Goal: Task Accomplishment & Management: Complete application form

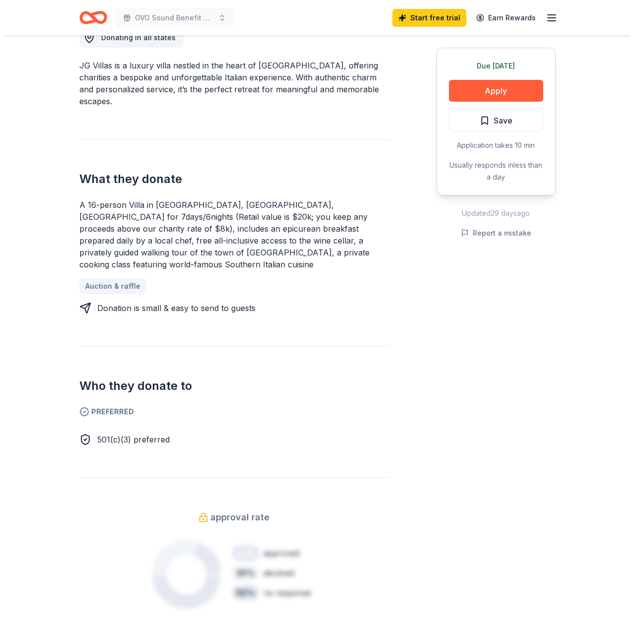
scroll to position [248, 0]
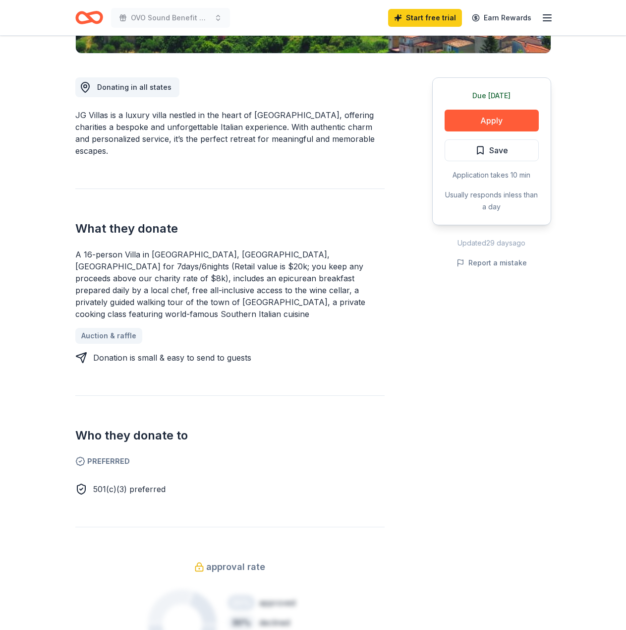
click at [485, 343] on div "Due tomorrow Apply Save Application takes 10 min Usually responds in less than …" at bounding box center [491, 386] width 119 height 665
click at [460, 116] on button "Apply" at bounding box center [492, 121] width 94 height 22
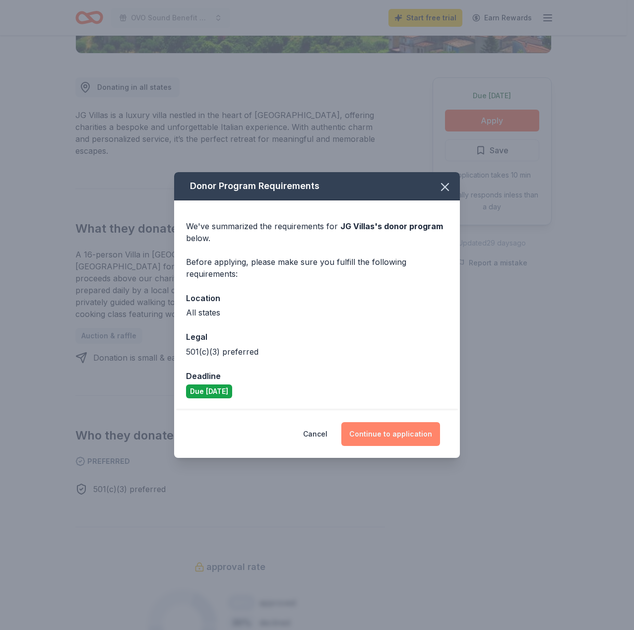
click at [385, 442] on button "Continue to application" at bounding box center [390, 434] width 99 height 24
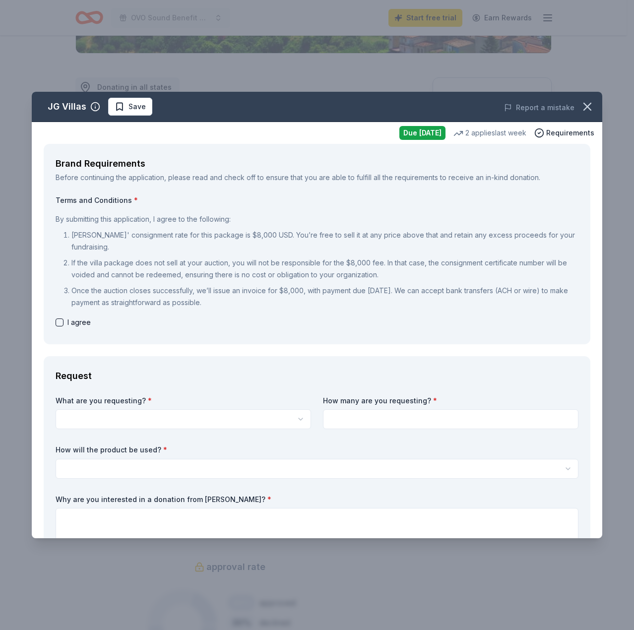
scroll to position [149, 0]
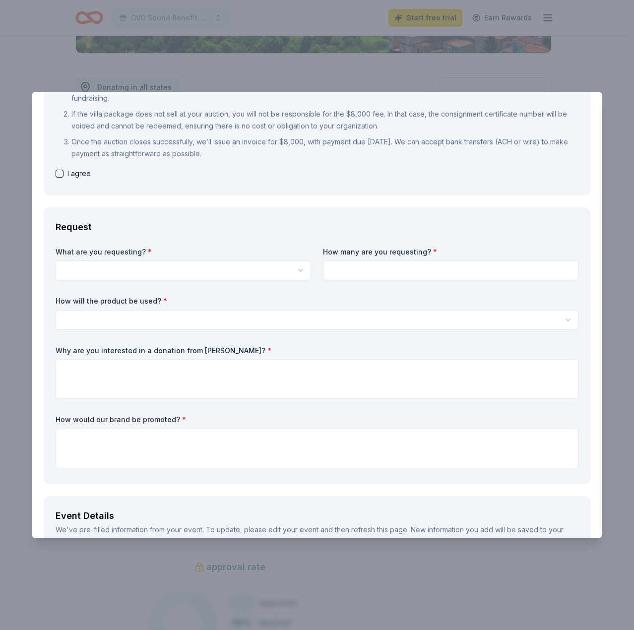
click at [249, 276] on body "OVO Sound Benefit Concert Start free trial Earn Rewards Due tomorrow Share JG V…" at bounding box center [313, 67] width 626 height 630
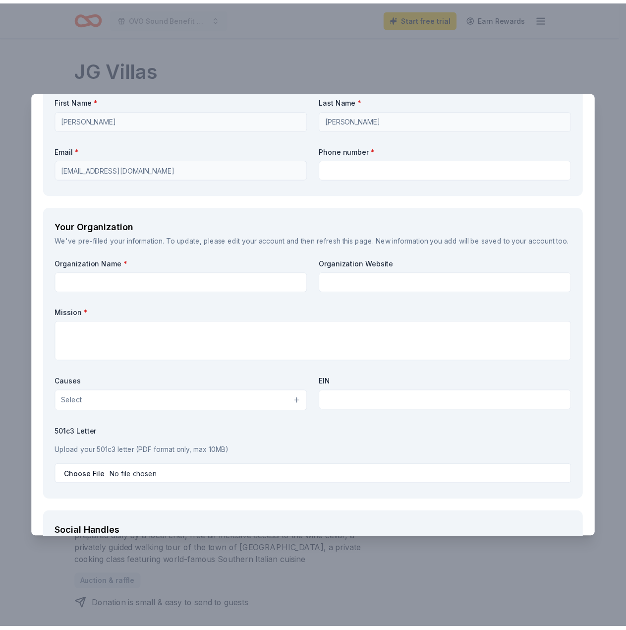
scroll to position [1277, 0]
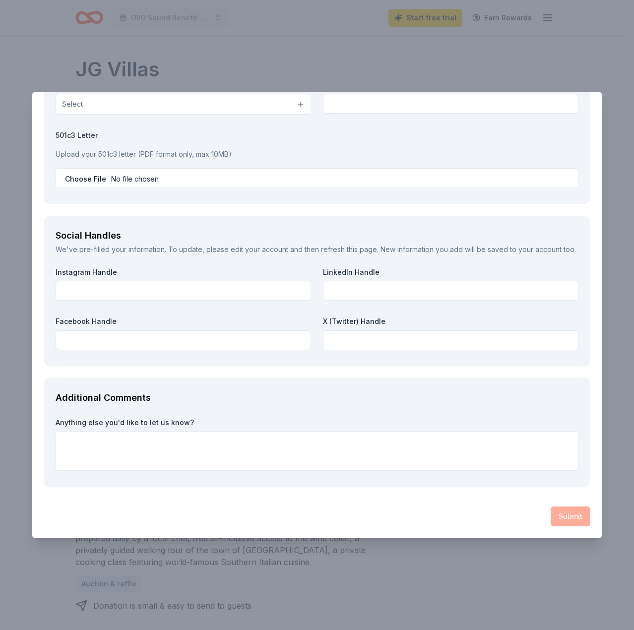
click at [490, 559] on div "JG Villas Save Report a mistake Due tomorrow 2 applies last week Requirements B…" at bounding box center [317, 315] width 634 height 630
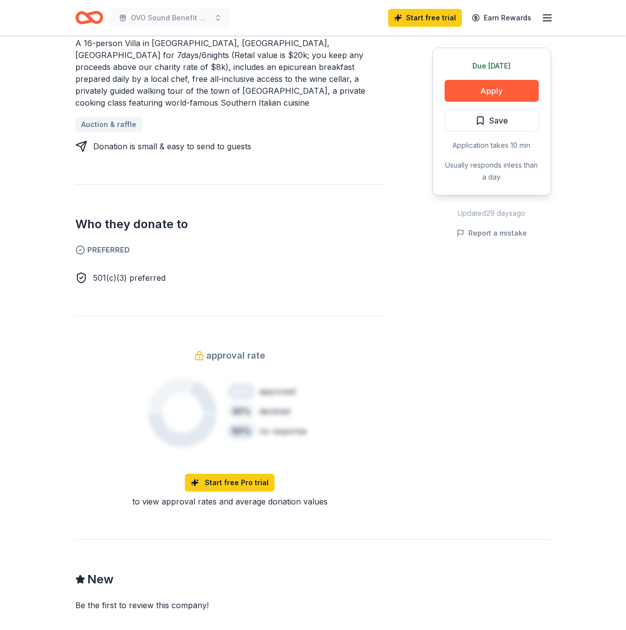
scroll to position [608, 0]
